Goal: Task Accomplishment & Management: Use online tool/utility

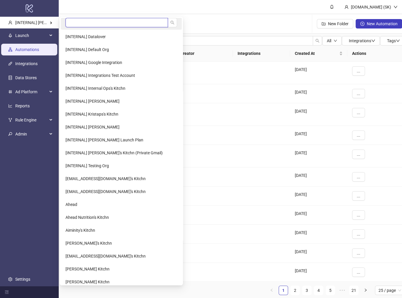
click at [86, 22] on input "search" at bounding box center [117, 22] width 103 height 9
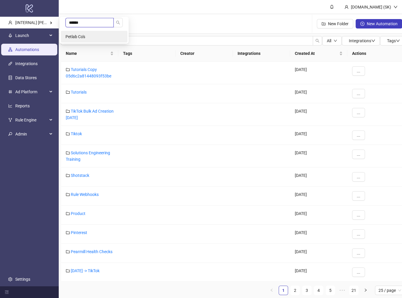
type input "******"
click at [93, 38] on li "Petlab Co's" at bounding box center [94, 37] width 67 height 12
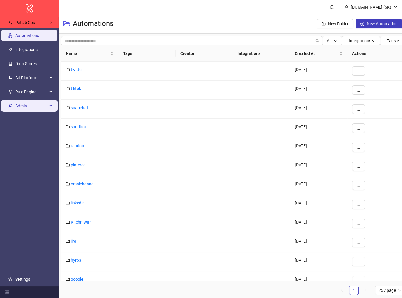
click at [28, 103] on span "Admin" at bounding box center [31, 106] width 32 height 12
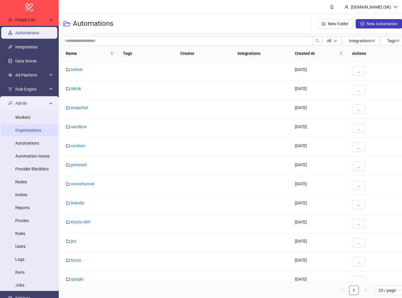
click at [27, 130] on link "Organizations" at bounding box center [28, 130] width 26 height 5
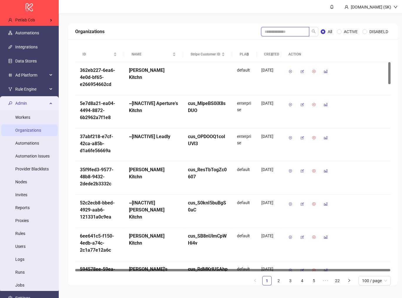
click at [290, 31] on input "search" at bounding box center [285, 31] width 48 height 9
type input "****"
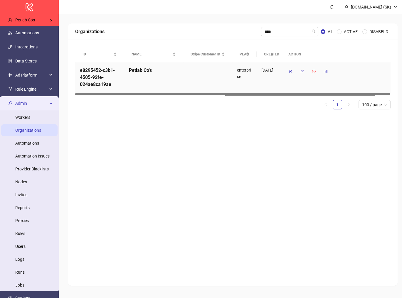
click at [304, 71] on button "button" at bounding box center [302, 71] width 9 height 9
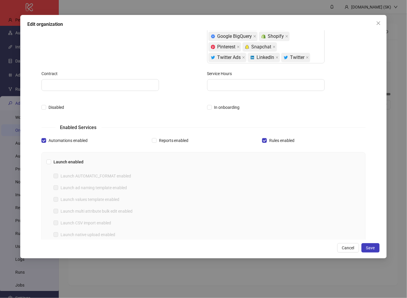
scroll to position [108, 0]
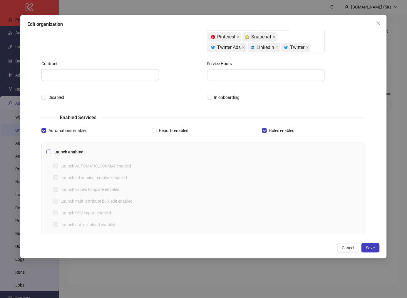
click at [72, 150] on span "Launch enabled" at bounding box center [68, 152] width 35 height 6
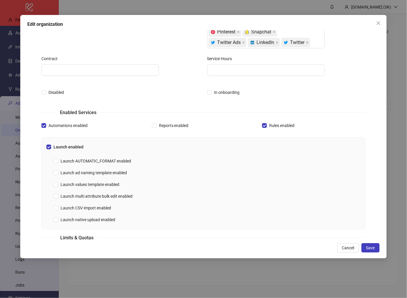
scroll to position [119, 0]
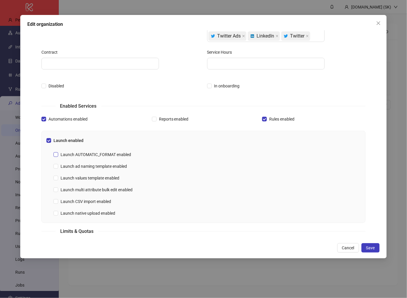
click at [115, 156] on span "Launch AUTOMATIC_FORMAT enabled" at bounding box center [95, 155] width 75 height 6
click at [112, 177] on span "Launch values template enabled" at bounding box center [89, 178] width 63 height 6
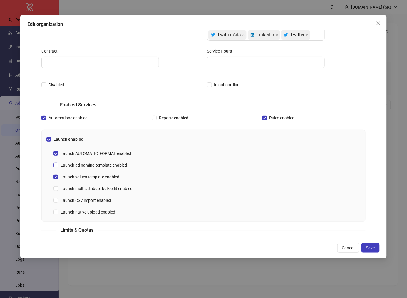
click at [121, 163] on span "Launch ad naming template enabled" at bounding box center [93, 165] width 71 height 6
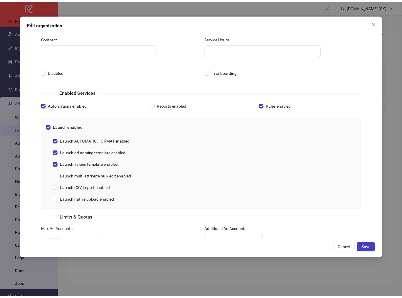
scroll to position [133, 0]
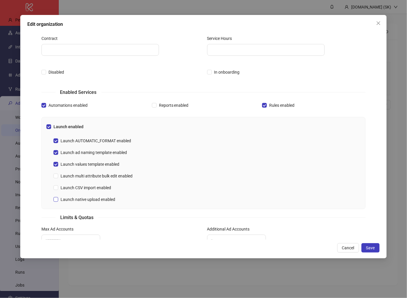
click at [105, 199] on span "Launch native upload enabled" at bounding box center [87, 200] width 59 height 6
click at [103, 187] on span "Launch CSV import enabled" at bounding box center [85, 188] width 55 height 6
click at [372, 251] on span "Save" at bounding box center [370, 248] width 9 height 5
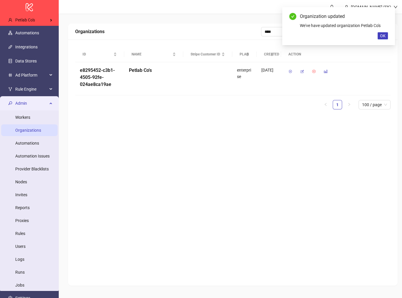
click at [287, 188] on div "Organizations **** All ACTIVE DISABELD ID NAME Stripe Customer ID PLAN CREATED …" at bounding box center [233, 154] width 330 height 263
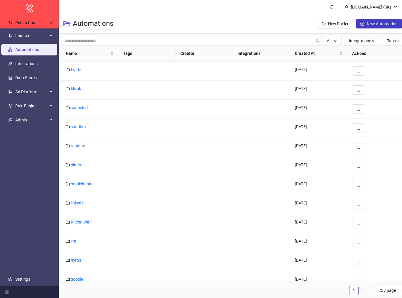
click at [34, 176] on ul "Launch Automations Integrations Data Stores Ad Platform Rule Engine Admin Setti…" at bounding box center [29, 157] width 59 height 258
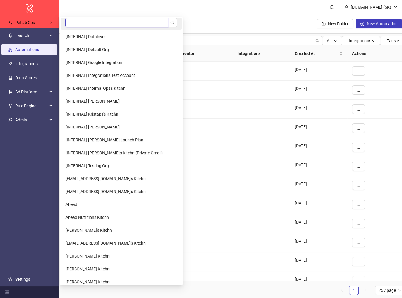
click at [89, 21] on input "search" at bounding box center [117, 22] width 103 height 9
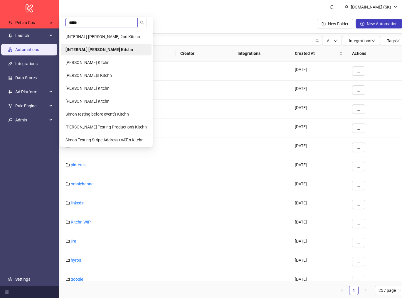
type input "*****"
click at [111, 48] on b "[INTERNAL] Simon's Kitchn" at bounding box center [100, 49] width 68 height 5
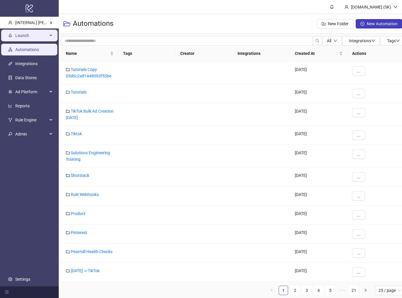
click at [27, 36] on span "Launch" at bounding box center [31, 36] width 32 height 12
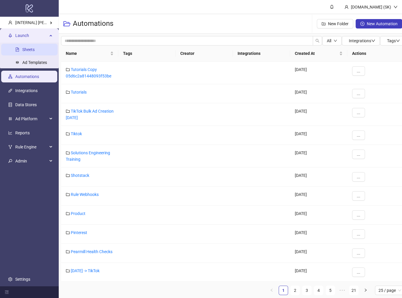
click at [29, 47] on link "Sheets" at bounding box center [28, 49] width 12 height 5
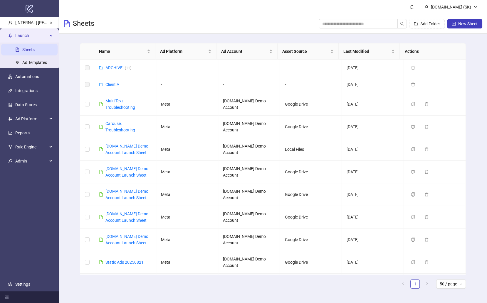
click at [74, 102] on div "Name Ad Platform Ad Account Asset Source Last Modified Actions ARCHIVE ( 11 ) -…" at bounding box center [273, 168] width 428 height 269
click at [110, 105] on link "Multi Text Troubleshooting" at bounding box center [120, 104] width 30 height 11
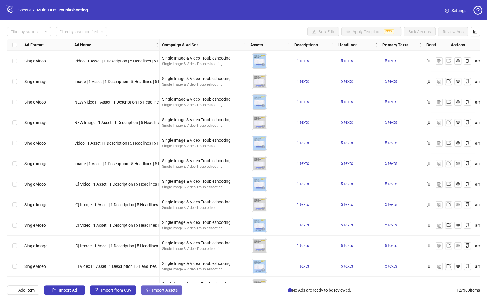
click at [171, 292] on span "Import Assets" at bounding box center [165, 290] width 26 height 5
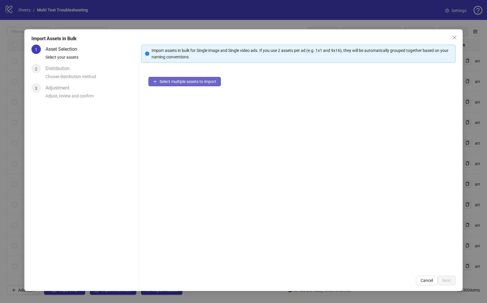
click at [194, 79] on span "Select multiple assets to import" at bounding box center [188, 81] width 57 height 5
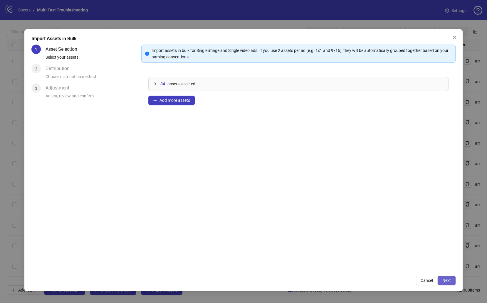
click at [402, 281] on span "Next" at bounding box center [446, 280] width 9 height 5
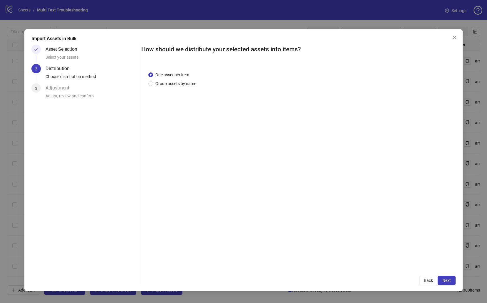
click at [189, 88] on div "One asset per item Group assets by name" at bounding box center [298, 167] width 314 height 204
click at [185, 83] on span "Group assets by name" at bounding box center [176, 83] width 46 height 6
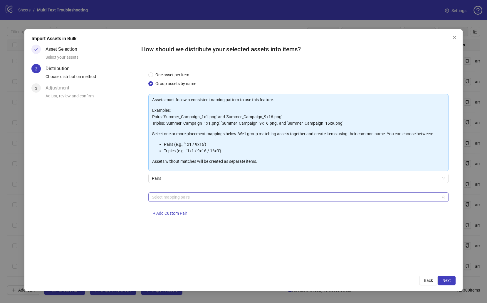
click at [191, 199] on div at bounding box center [296, 197] width 292 height 8
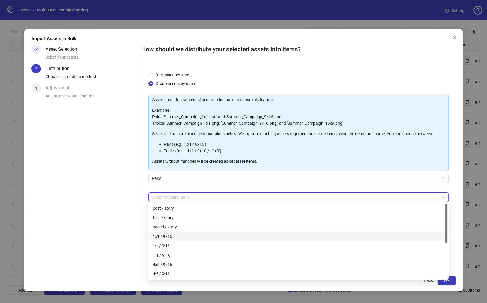
click at [182, 238] on div "1x1 / 9x16" at bounding box center [298, 237] width 291 height 6
click at [402, 282] on button "Next" at bounding box center [447, 280] width 18 height 9
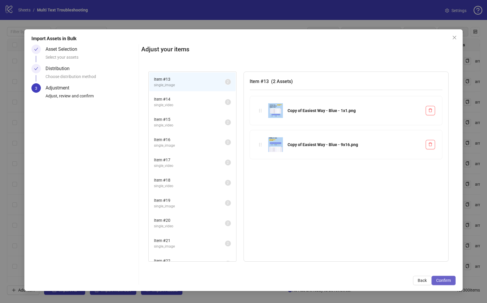
click at [402, 282] on button "Confirm" at bounding box center [444, 280] width 24 height 9
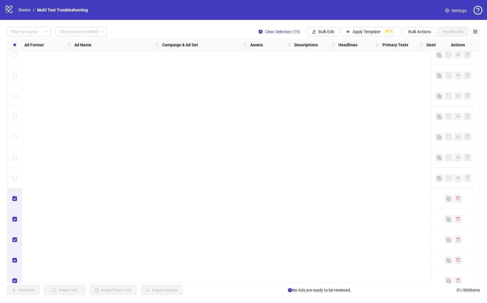
scroll to position [407, 0]
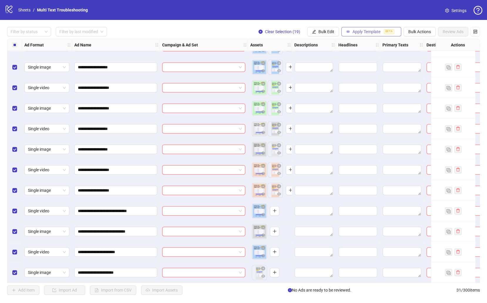
click at [362, 32] on span "Apply Template" at bounding box center [366, 31] width 28 height 5
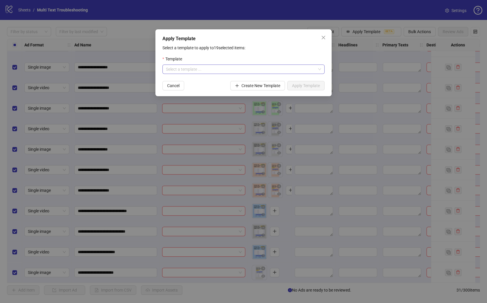
click at [220, 68] on input "search" at bounding box center [241, 69] width 150 height 9
click at [214, 81] on div "Single Video + Image | 5 PT, 5 H, 1 D" at bounding box center [243, 81] width 153 height 6
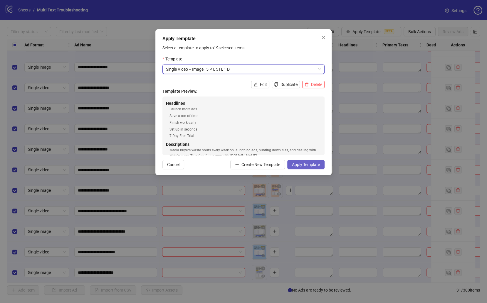
click at [316, 166] on span "Apply Template" at bounding box center [306, 164] width 28 height 5
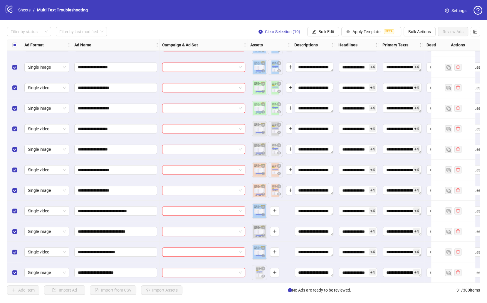
drag, startPoint x: 355, startPoint y: 290, endPoint x: 454, endPoint y: 297, distance: 98.4
click at [402, 297] on div "**********" at bounding box center [243, 161] width 487 height 282
click at [276, 290] on div "Add Item Import Ad Import from CSV Import Assets No Ads are ready to be reviewe…" at bounding box center [243, 290] width 473 height 9
click at [336, 33] on button "Bulk Edit" at bounding box center [323, 31] width 32 height 9
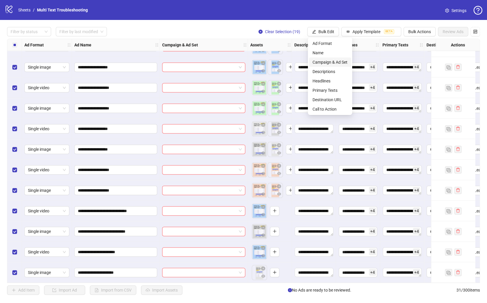
click at [335, 59] on span "Campaign & Ad Set" at bounding box center [330, 62] width 35 height 6
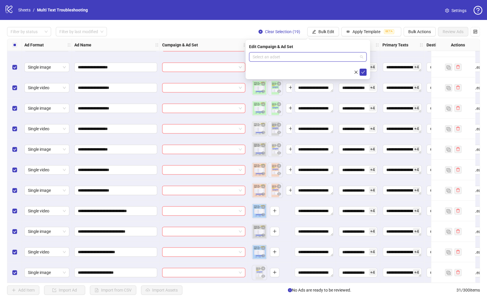
click at [266, 59] on input "search" at bounding box center [305, 57] width 105 height 9
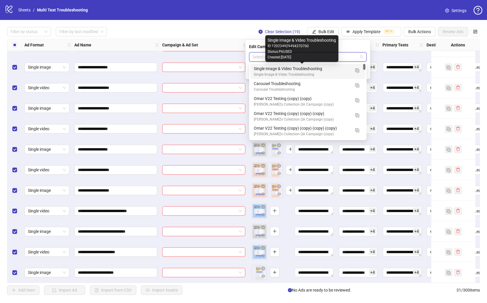
click at [287, 71] on div "Single Image & Video Troubleshooting" at bounding box center [302, 69] width 96 height 6
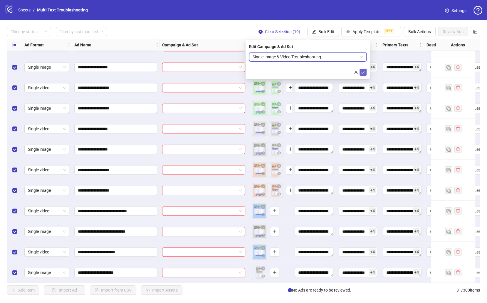
click at [365, 72] on icon "check" at bounding box center [363, 72] width 4 height 4
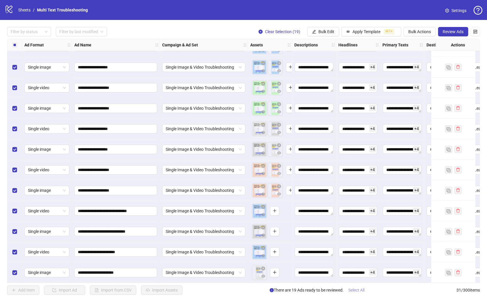
click at [356, 291] on span "Select All" at bounding box center [356, 290] width 16 height 5
click at [402, 31] on span "Review Ads" at bounding box center [453, 31] width 21 height 5
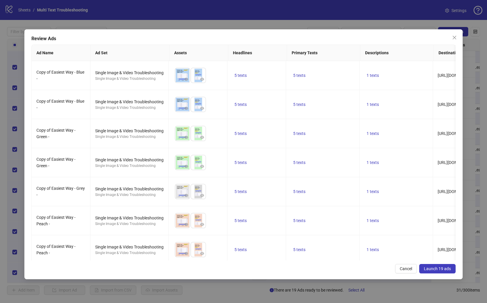
click at [402, 267] on span "Launch 19 ads" at bounding box center [437, 269] width 27 height 5
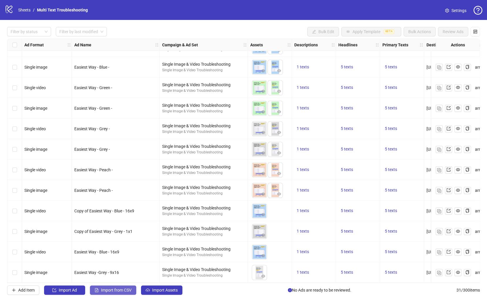
click at [122, 290] on span "Import from CSV" at bounding box center [116, 290] width 31 height 5
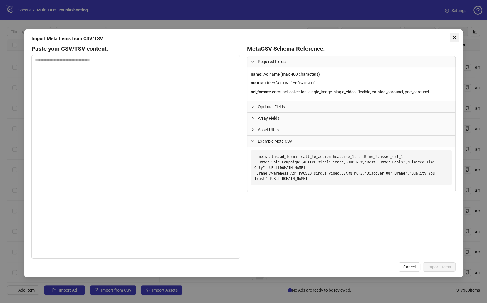
click at [402, 39] on icon "close" at bounding box center [454, 37] width 5 height 5
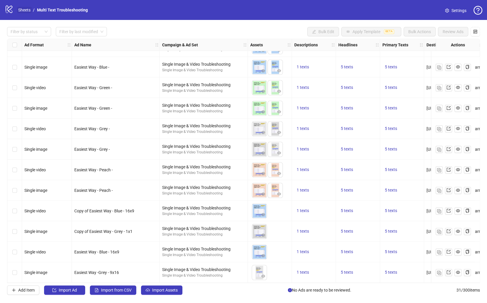
click at [21, 9] on link "Sheets" at bounding box center [24, 10] width 15 height 6
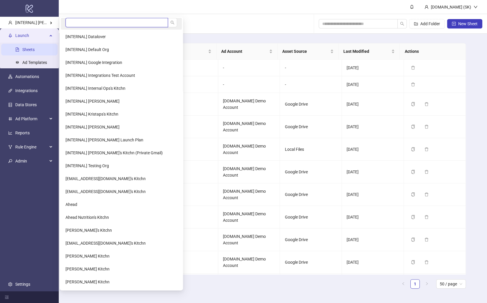
click at [91, 27] on input "search" at bounding box center [117, 22] width 103 height 9
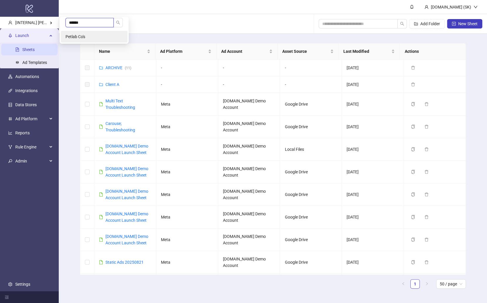
type input "******"
click at [100, 35] on li "Petlab Co's" at bounding box center [94, 37] width 67 height 12
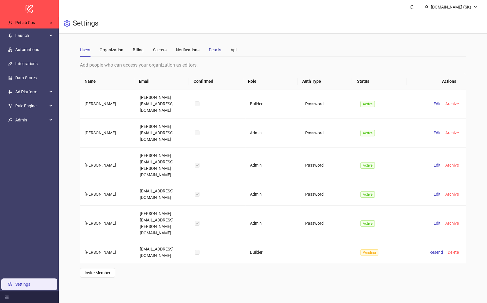
click at [212, 51] on div "Details" at bounding box center [215, 50] width 12 height 6
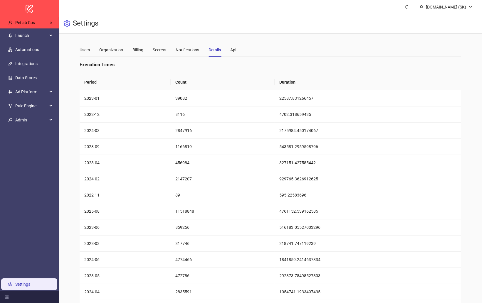
click at [187, 81] on th "Count" at bounding box center [223, 82] width 104 height 16
click at [98, 83] on th "Period" at bounding box center [125, 82] width 91 height 16
click at [342, 200] on td "595.22583696" at bounding box center [368, 195] width 186 height 16
click at [38, 39] on span "Launch" at bounding box center [31, 36] width 32 height 12
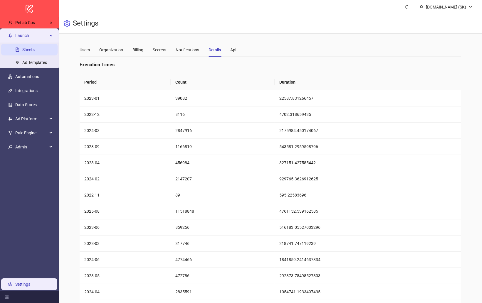
click at [35, 47] on link "Sheets" at bounding box center [28, 49] width 12 height 5
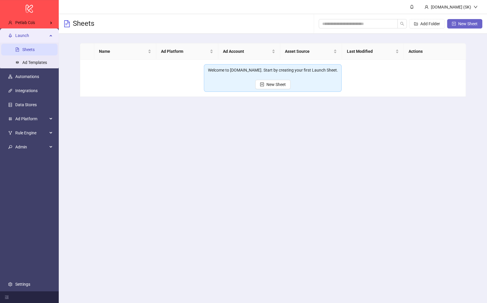
click at [480, 27] on button "New Sheet" at bounding box center [464, 23] width 35 height 9
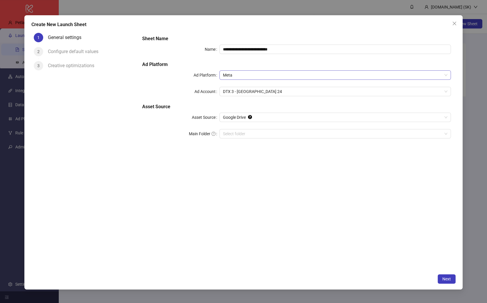
click at [263, 70] on div "Meta" at bounding box center [334, 74] width 231 height 9
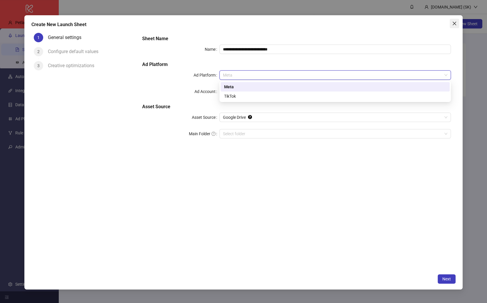
click at [455, 20] on button "Close" at bounding box center [454, 23] width 9 height 9
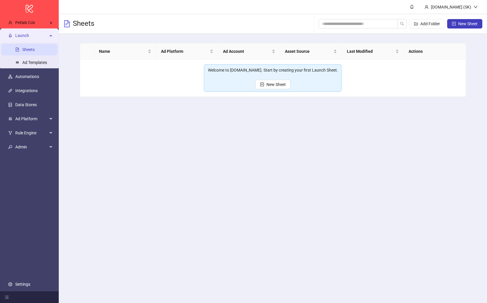
click at [239, 118] on main "[DOMAIN_NAME] (SK) Sheets Add Folder New Sheet Name Ad Platform Ad Account Asse…" at bounding box center [273, 151] width 428 height 303
click at [37, 136] on span "Rule Engine" at bounding box center [31, 133] width 32 height 12
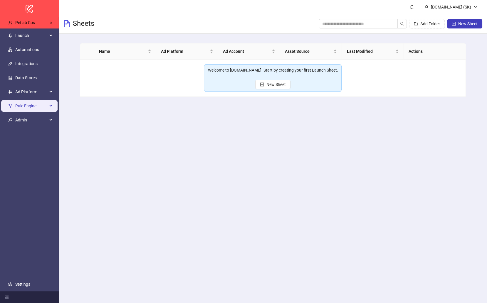
click at [33, 108] on span "Rule Engine" at bounding box center [31, 106] width 32 height 12
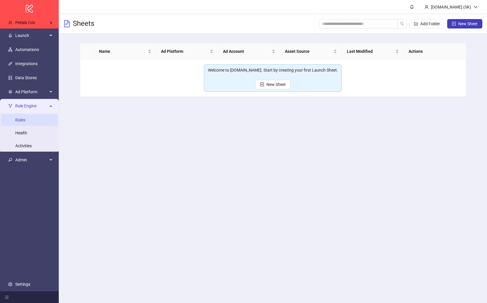
click at [25, 122] on link "Rules" at bounding box center [20, 120] width 10 height 5
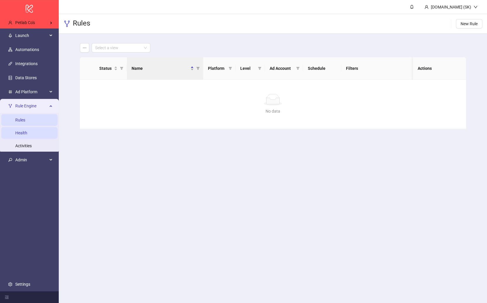
click at [27, 131] on link "Health" at bounding box center [21, 133] width 12 height 5
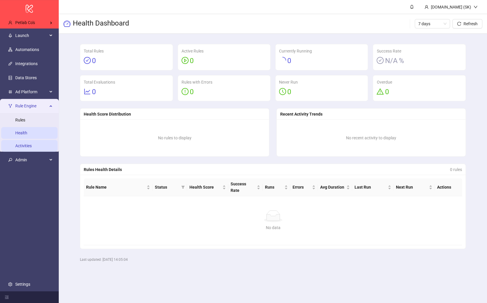
click at [32, 146] on link "Activities" at bounding box center [23, 146] width 16 height 5
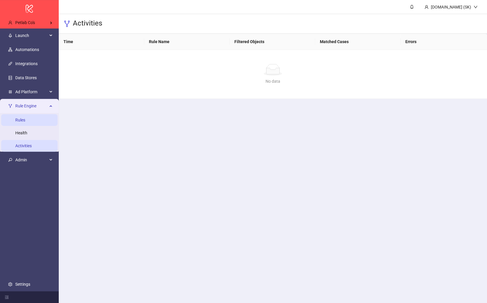
click at [25, 118] on link "Rules" at bounding box center [20, 120] width 10 height 5
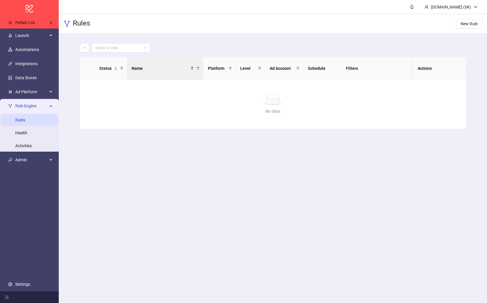
click at [41, 106] on span "Rule Engine" at bounding box center [31, 106] width 32 height 12
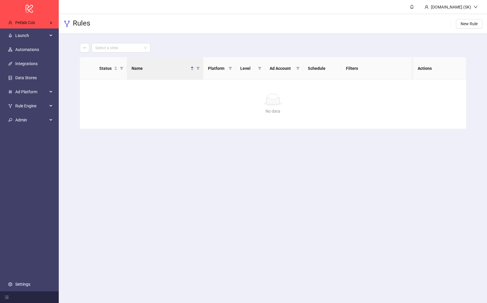
click at [88, 143] on main "[DOMAIN_NAME] (SK) Rules New Rule Select a view Status Name Platform Level Ad A…" at bounding box center [273, 151] width 428 height 303
click at [23, 34] on span "Launch" at bounding box center [31, 36] width 32 height 12
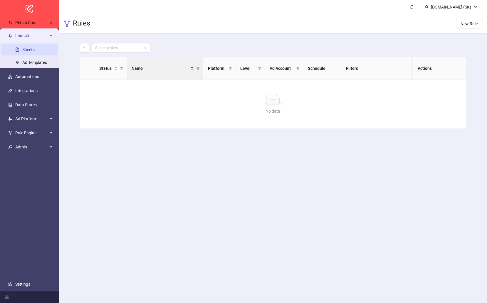
click at [30, 48] on link "Sheets" at bounding box center [28, 49] width 12 height 5
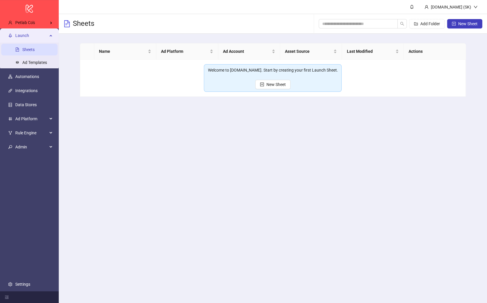
drag, startPoint x: 240, startPoint y: 153, endPoint x: 230, endPoint y: 293, distance: 140.7
click at [0, 0] on div "logo/logo-mobile Petlab Co's Launch Sheets Ad Templates Automations Integration…" at bounding box center [243, 151] width 487 height 303
